Goal: Find specific page/section: Find specific page/section

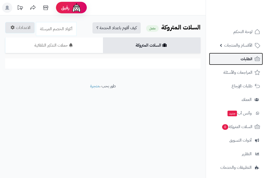
click at [241, 63] on link "الطلبات" at bounding box center [236, 59] width 54 height 12
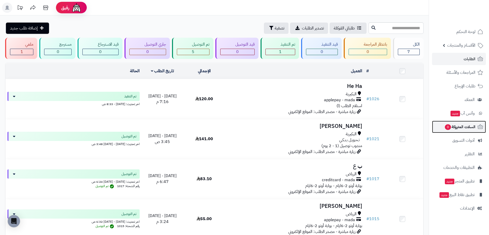
click at [262, 130] on span "السلات المتروكة 0" at bounding box center [459, 126] width 31 height 7
